Goal: Task Accomplishment & Management: Use online tool/utility

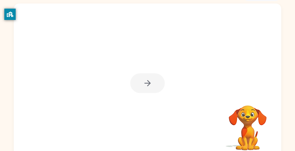
scroll to position [39, 0]
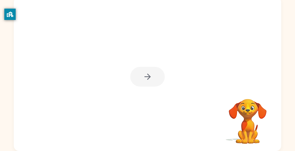
click at [252, 70] on div at bounding box center [147, 74] width 267 height 154
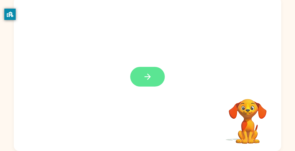
click at [140, 76] on button "button" at bounding box center [147, 77] width 35 height 20
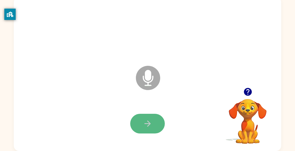
click at [137, 119] on button "button" at bounding box center [147, 124] width 35 height 20
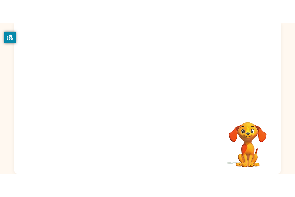
scroll to position [0, 0]
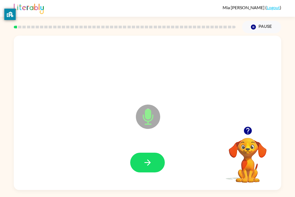
click at [148, 151] on div at bounding box center [147, 162] width 257 height 44
click at [145, 151] on button "button" at bounding box center [147, 163] width 35 height 20
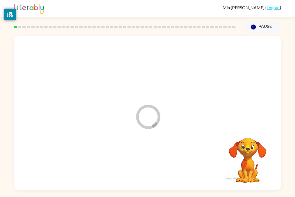
click at [145, 151] on div at bounding box center [147, 162] width 257 height 44
click at [145, 151] on div "Your browser must support playing .mp4 files to use Literably. Please try using…" at bounding box center [147, 113] width 267 height 154
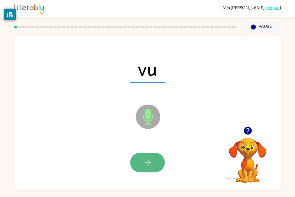
click at [138, 151] on button "button" at bounding box center [147, 163] width 35 height 20
click at [138, 151] on div at bounding box center [147, 163] width 35 height 20
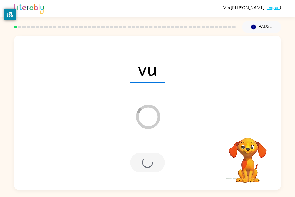
click at [139, 151] on div at bounding box center [147, 163] width 35 height 20
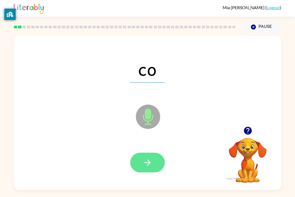
click at [148, 151] on icon "button" at bounding box center [147, 162] width 6 height 6
click at [148, 151] on div at bounding box center [147, 163] width 35 height 20
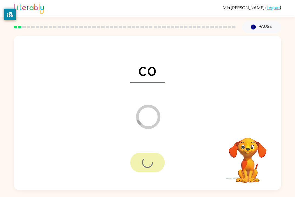
click at [148, 151] on div at bounding box center [147, 163] width 35 height 20
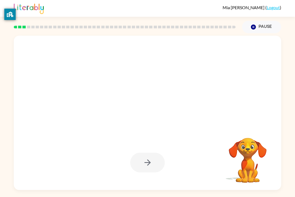
click at [148, 151] on div at bounding box center [147, 163] width 35 height 20
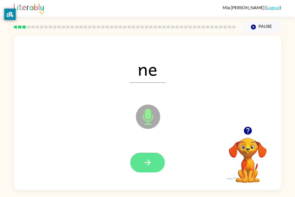
click at [150, 151] on icon "button" at bounding box center [147, 162] width 6 height 6
click at [150, 151] on div at bounding box center [147, 163] width 35 height 20
click at [150, 151] on icon "button" at bounding box center [147, 162] width 6 height 6
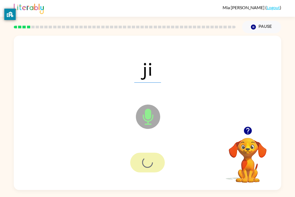
click at [150, 151] on div at bounding box center [147, 163] width 35 height 20
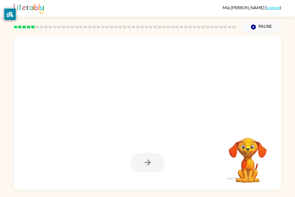
click at [150, 151] on div at bounding box center [147, 163] width 35 height 20
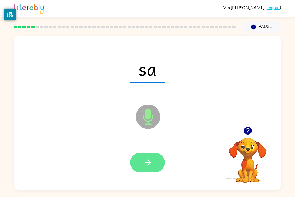
click at [145, 151] on icon "button" at bounding box center [147, 162] width 9 height 9
click at [145, 151] on div at bounding box center [147, 163] width 35 height 20
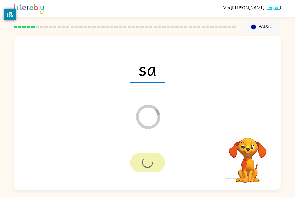
click at [145, 151] on div at bounding box center [147, 163] width 35 height 20
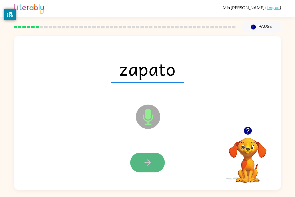
click at [156, 151] on button "button" at bounding box center [147, 163] width 35 height 20
click at [156, 151] on div at bounding box center [147, 163] width 35 height 20
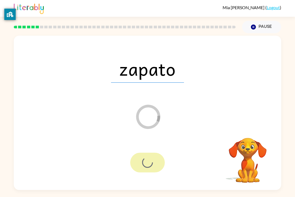
click at [156, 151] on div at bounding box center [147, 163] width 35 height 20
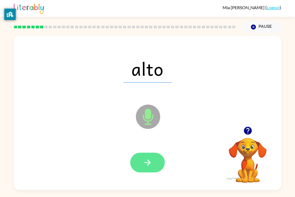
click at [150, 151] on button "button" at bounding box center [147, 163] width 35 height 20
click at [150, 151] on div at bounding box center [147, 163] width 35 height 20
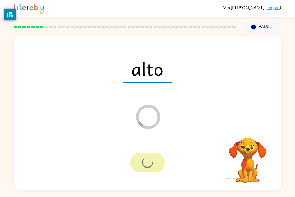
click at [150, 151] on div at bounding box center [147, 163] width 35 height 20
click at [164, 137] on div "alto Loader Your response is being sent to our graders" at bounding box center [147, 113] width 267 height 154
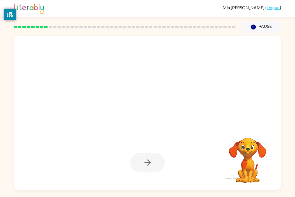
click at [164, 137] on div at bounding box center [147, 113] width 267 height 154
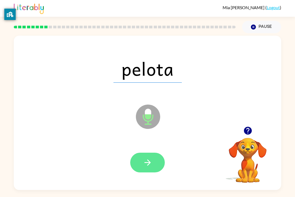
click at [143, 151] on icon "button" at bounding box center [147, 162] width 9 height 9
click at [143, 151] on div at bounding box center [147, 163] width 35 height 20
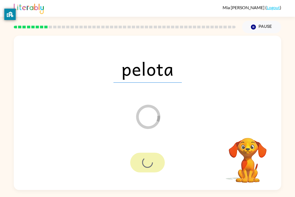
click at [143, 151] on div at bounding box center [147, 163] width 35 height 20
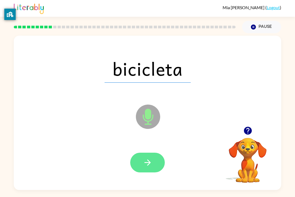
click at [150, 151] on icon "button" at bounding box center [147, 162] width 9 height 9
click at [150, 151] on div at bounding box center [147, 163] width 35 height 20
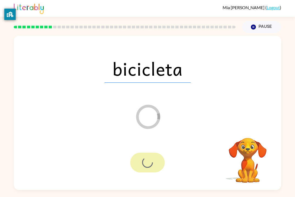
click at [150, 151] on div at bounding box center [147, 163] width 35 height 20
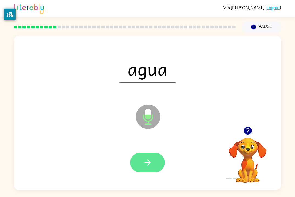
click at [150, 151] on icon "button" at bounding box center [147, 162] width 9 height 9
click at [150, 151] on div at bounding box center [147, 163] width 35 height 20
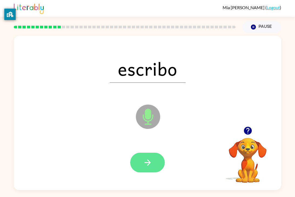
click at [158, 151] on button "button" at bounding box center [147, 163] width 35 height 20
click at [158, 151] on div at bounding box center [147, 163] width 35 height 20
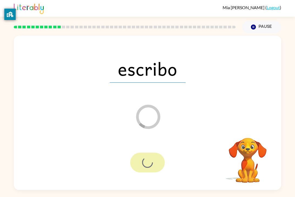
click at [158, 151] on div at bounding box center [147, 163] width 35 height 20
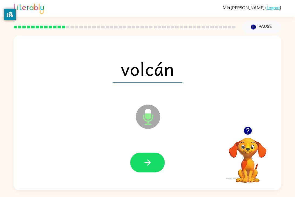
click at [124, 151] on div at bounding box center [147, 162] width 257 height 44
click at [146, 151] on icon "button" at bounding box center [147, 162] width 6 height 6
click at [146, 151] on div at bounding box center [147, 163] width 35 height 20
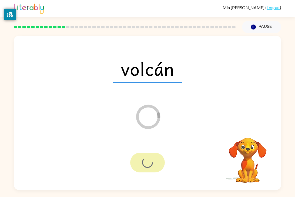
click at [146, 151] on div at bounding box center [147, 163] width 35 height 20
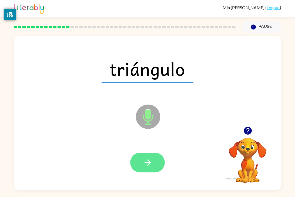
click at [147, 151] on icon "button" at bounding box center [147, 162] width 9 height 9
click at [147, 151] on div at bounding box center [147, 163] width 35 height 20
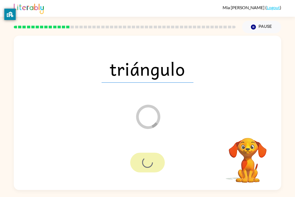
click at [147, 151] on div at bounding box center [147, 163] width 35 height 20
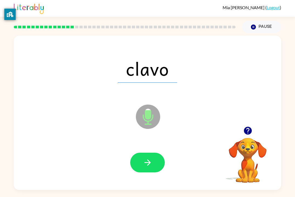
click at [147, 151] on icon "button" at bounding box center [147, 162] width 9 height 9
click at [147, 151] on div at bounding box center [147, 163] width 35 height 20
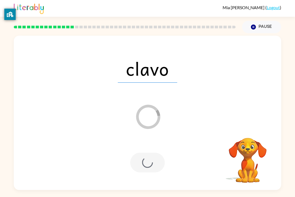
click at [147, 151] on div at bounding box center [147, 163] width 35 height 20
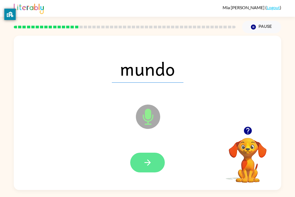
click at [146, 151] on button "button" at bounding box center [147, 163] width 35 height 20
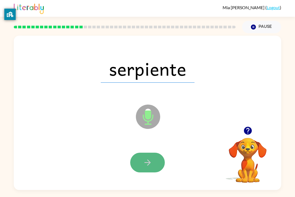
click at [145, 151] on button "button" at bounding box center [147, 163] width 35 height 20
click at [145, 151] on div at bounding box center [147, 163] width 35 height 20
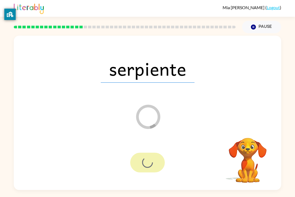
click at [145, 151] on div at bounding box center [147, 163] width 35 height 20
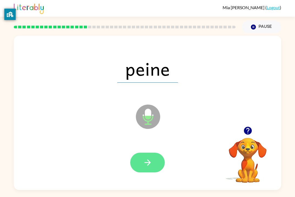
click at [148, 151] on button "button" at bounding box center [147, 163] width 35 height 20
click at [148, 151] on div at bounding box center [147, 163] width 35 height 20
click at [144, 151] on button "button" at bounding box center [147, 163] width 35 height 20
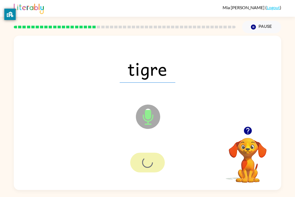
click at [144, 151] on div at bounding box center [147, 163] width 35 height 20
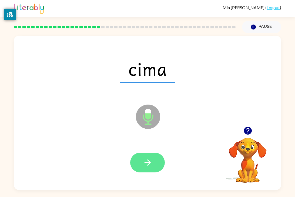
click at [156, 151] on button "button" at bounding box center [147, 163] width 35 height 20
click at [156, 151] on div at bounding box center [147, 163] width 35 height 20
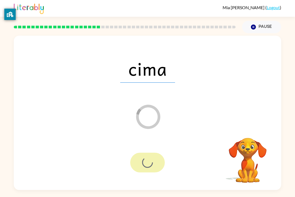
click at [156, 151] on div at bounding box center [147, 163] width 35 height 20
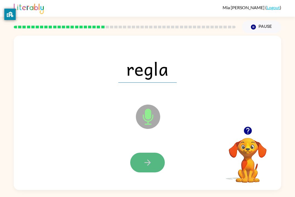
click at [155, 151] on button "button" at bounding box center [147, 163] width 35 height 20
click at [155, 151] on div at bounding box center [147, 163] width 35 height 20
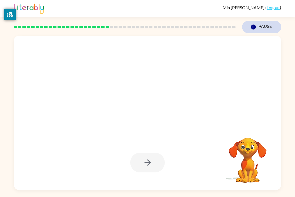
click at [269, 26] on button "Pause Pause" at bounding box center [261, 27] width 39 height 12
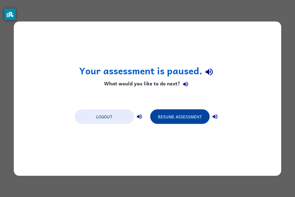
click at [185, 116] on button "Resume Assessment" at bounding box center [179, 116] width 59 height 15
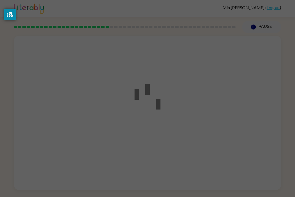
click at [185, 116] on div at bounding box center [147, 98] width 295 height 197
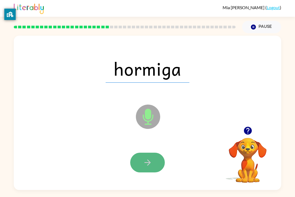
click at [150, 151] on icon "button" at bounding box center [147, 162] width 9 height 9
click at [150, 151] on div at bounding box center [147, 163] width 35 height 20
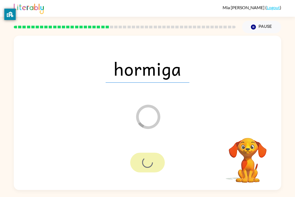
click at [150, 151] on div at bounding box center [147, 163] width 35 height 20
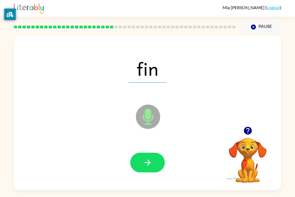
click at [150, 151] on icon "button" at bounding box center [147, 162] width 9 height 9
click at [150, 151] on div at bounding box center [147, 163] width 35 height 20
click at [150, 151] on icon "button" at bounding box center [147, 162] width 9 height 9
click at [150, 151] on div at bounding box center [147, 163] width 35 height 20
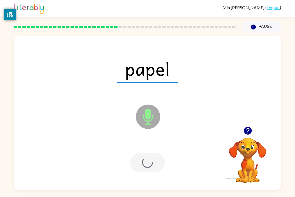
click at [150, 151] on div at bounding box center [147, 163] width 35 height 20
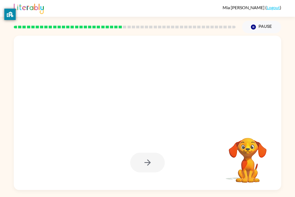
click at [147, 151] on div at bounding box center [147, 113] width 267 height 154
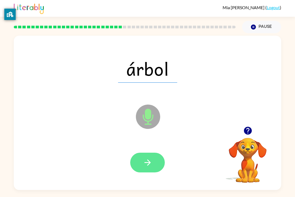
click at [156, 151] on button "button" at bounding box center [147, 163] width 35 height 20
click at [156, 151] on div at bounding box center [147, 163] width 35 height 20
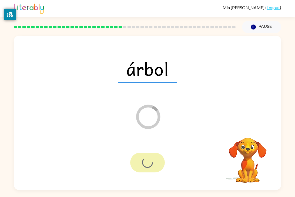
click at [156, 151] on div at bounding box center [147, 163] width 35 height 20
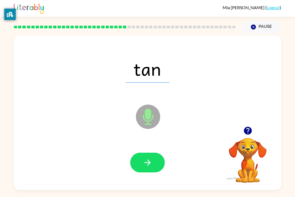
click at [157, 151] on button "button" at bounding box center [147, 163] width 35 height 20
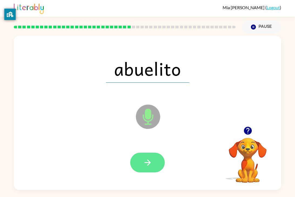
click at [155, 151] on button "button" at bounding box center [147, 163] width 35 height 20
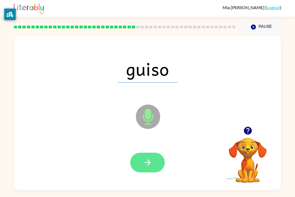
click at [153, 151] on button "button" at bounding box center [147, 163] width 35 height 20
click at [153, 151] on div at bounding box center [147, 163] width 35 height 20
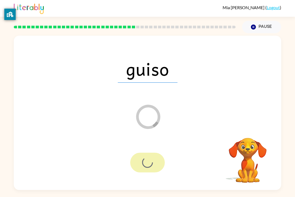
click at [153, 151] on div at bounding box center [147, 163] width 35 height 20
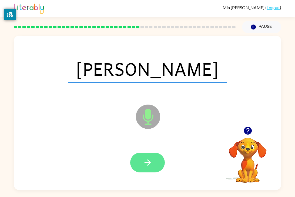
click at [152, 151] on icon "button" at bounding box center [147, 162] width 9 height 9
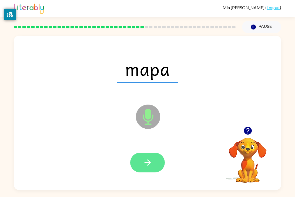
click at [149, 151] on icon "button" at bounding box center [147, 162] width 9 height 9
click at [149, 151] on div at bounding box center [147, 163] width 35 height 20
click at [158, 151] on button "button" at bounding box center [147, 163] width 35 height 20
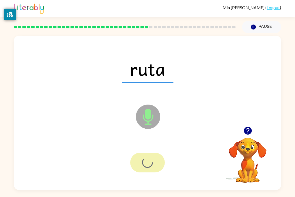
click at [158, 151] on div at bounding box center [147, 163] width 35 height 20
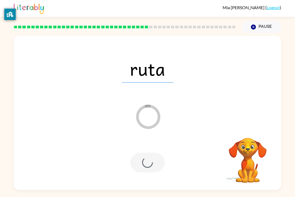
click at [158, 151] on div at bounding box center [147, 163] width 35 height 20
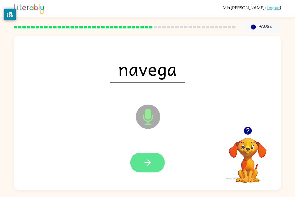
click at [151, 151] on icon "button" at bounding box center [147, 162] width 9 height 9
click at [148, 151] on div at bounding box center [147, 163] width 35 height 20
click at [152, 151] on div at bounding box center [147, 163] width 35 height 20
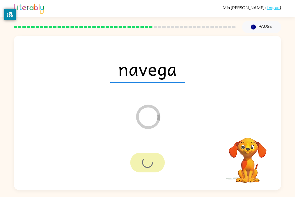
click at [158, 151] on div at bounding box center [147, 163] width 35 height 20
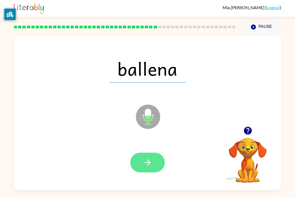
click at [148, 151] on button "button" at bounding box center [147, 163] width 35 height 20
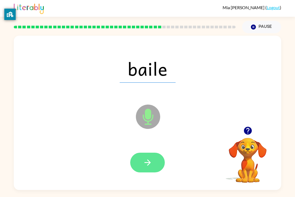
click at [153, 151] on button "button" at bounding box center [147, 163] width 35 height 20
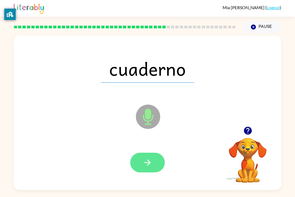
click at [154, 151] on button "button" at bounding box center [147, 163] width 35 height 20
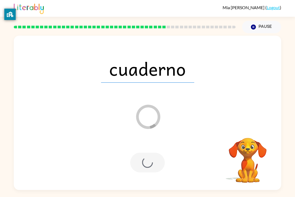
click at [123, 136] on div "cuaderno Loader Your response is being sent to our graders" at bounding box center [147, 113] width 267 height 154
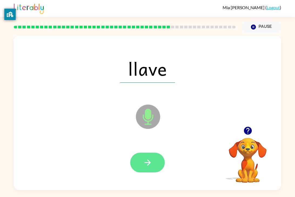
click at [144, 151] on icon "button" at bounding box center [147, 162] width 9 height 9
click at [144, 151] on div at bounding box center [147, 163] width 35 height 20
click at [144, 151] on icon "button" at bounding box center [147, 162] width 9 height 9
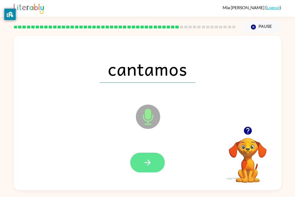
click at [145, 151] on icon "button" at bounding box center [147, 162] width 9 height 9
click at [145, 151] on div at bounding box center [147, 163] width 35 height 20
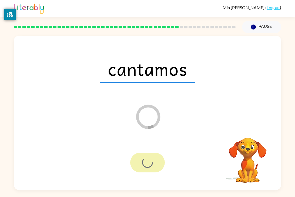
click at [145, 151] on div at bounding box center [147, 163] width 35 height 20
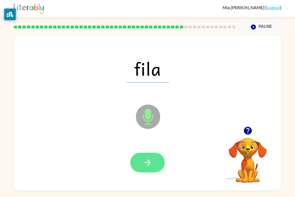
click at [146, 151] on icon "button" at bounding box center [147, 162] width 9 height 9
click at [146, 151] on div at bounding box center [147, 163] width 35 height 20
click at [145, 151] on button "button" at bounding box center [147, 163] width 35 height 20
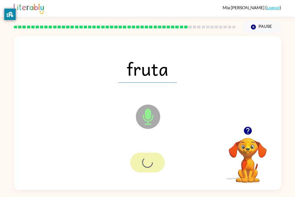
click at [145, 151] on div at bounding box center [147, 163] width 35 height 20
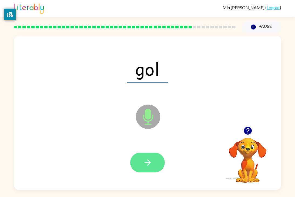
click at [147, 151] on button "button" at bounding box center [147, 163] width 35 height 20
click at [147, 151] on div at bounding box center [147, 163] width 35 height 20
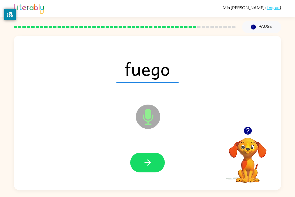
click at [118, 138] on div "fuego Microphone The Microphone is here when it is your turn to talk" at bounding box center [147, 113] width 267 height 154
click at [148, 151] on icon "button" at bounding box center [147, 162] width 6 height 6
click at [148, 151] on div at bounding box center [147, 163] width 35 height 20
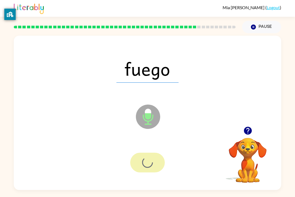
click at [148, 151] on div at bounding box center [147, 163] width 35 height 20
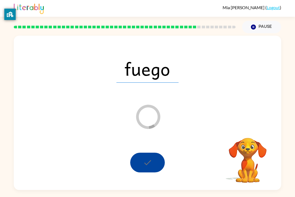
click at [148, 151] on div at bounding box center [147, 163] width 35 height 20
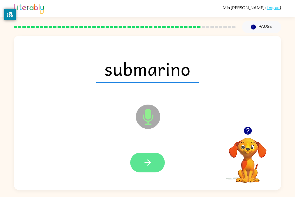
click at [156, 151] on button "button" at bounding box center [147, 163] width 35 height 20
click at [156, 151] on div at bounding box center [147, 163] width 35 height 20
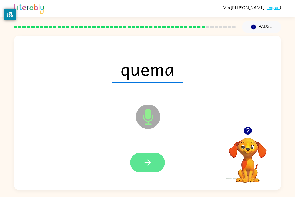
click at [138, 151] on button "button" at bounding box center [147, 163] width 35 height 20
click at [138, 151] on div at bounding box center [147, 163] width 35 height 20
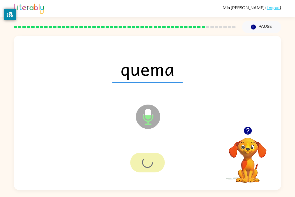
click at [138, 151] on div at bounding box center [147, 163] width 35 height 20
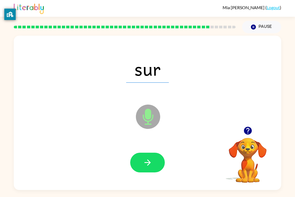
click at [138, 151] on button "button" at bounding box center [147, 163] width 35 height 20
click at [138, 151] on div at bounding box center [147, 163] width 35 height 20
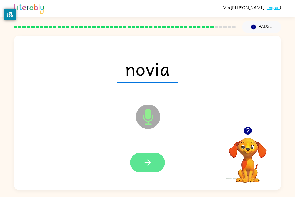
click at [143, 151] on icon "button" at bounding box center [147, 162] width 9 height 9
click at [142, 151] on div at bounding box center [147, 163] width 35 height 20
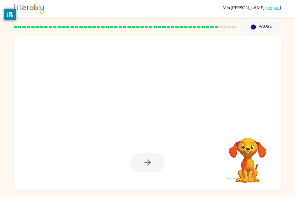
click at [142, 151] on div at bounding box center [147, 163] width 35 height 20
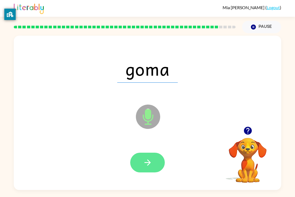
click at [152, 151] on button "button" at bounding box center [147, 163] width 35 height 20
click at [152, 151] on div at bounding box center [147, 163] width 35 height 20
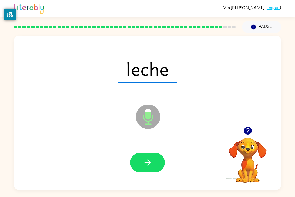
click at [156, 151] on button "button" at bounding box center [147, 163] width 35 height 20
click at [156, 151] on div at bounding box center [147, 163] width 35 height 20
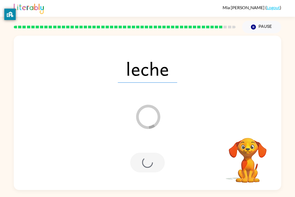
click at [156, 151] on div at bounding box center [147, 163] width 35 height 20
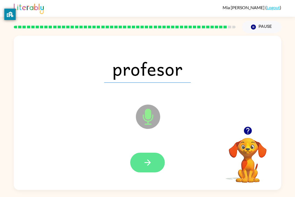
click at [156, 151] on button "button" at bounding box center [147, 163] width 35 height 20
click at [156, 151] on div at bounding box center [147, 163] width 35 height 20
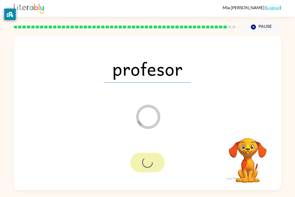
click at [156, 151] on div at bounding box center [147, 163] width 35 height 20
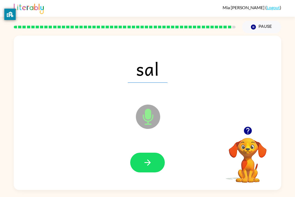
click at [156, 151] on button "button" at bounding box center [147, 163] width 35 height 20
click at [156, 151] on div at bounding box center [147, 163] width 35 height 20
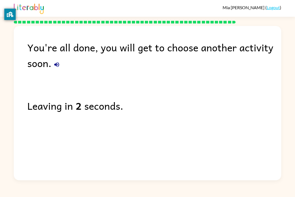
click at [295, 151] on div "[PERSON_NAME] ( Logout ) You're all done, you will get to choose another activi…" at bounding box center [147, 98] width 295 height 197
